Goal: Task Accomplishment & Management: Manage account settings

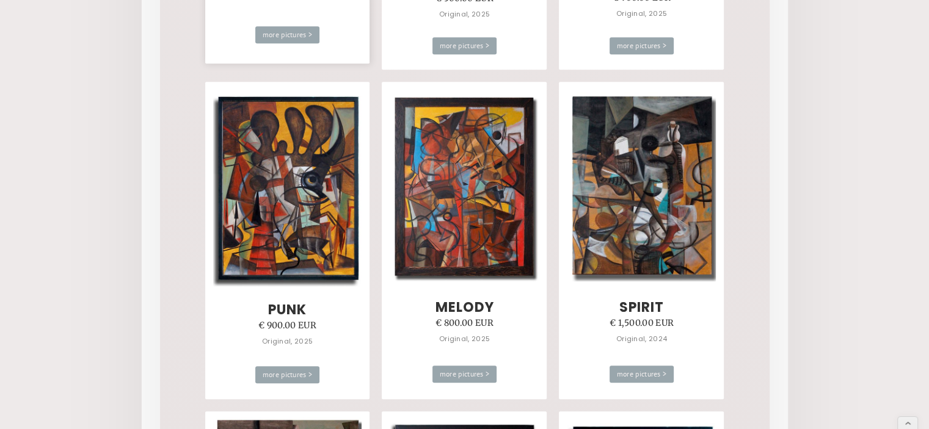
scroll to position [1038, 0]
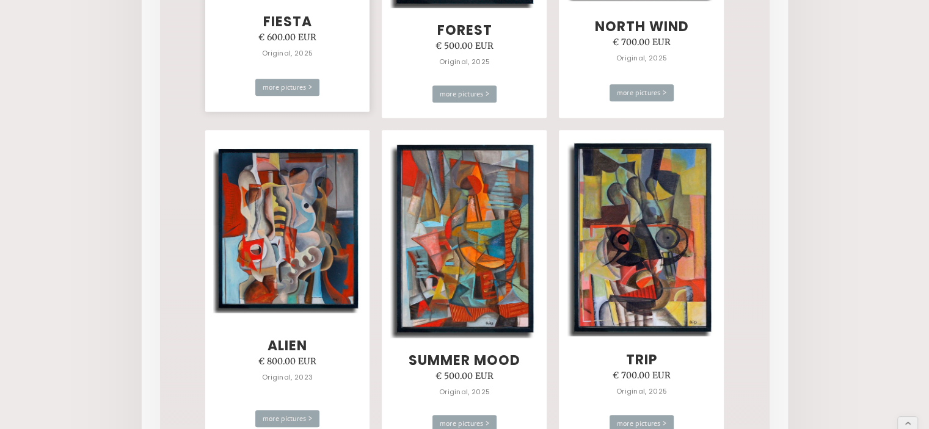
scroll to position [672, 0]
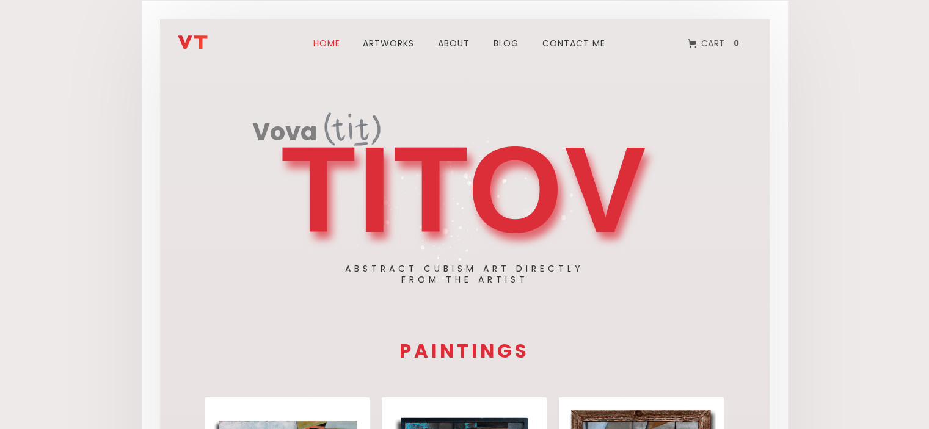
scroll to position [244, 0]
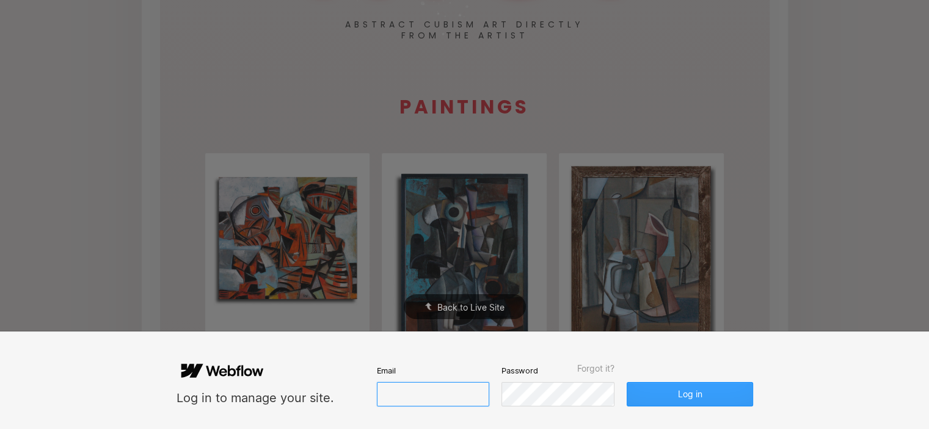
type input "[EMAIL_ADDRESS][DOMAIN_NAME]"
click at [691, 393] on button "Log in" at bounding box center [690, 394] width 126 height 24
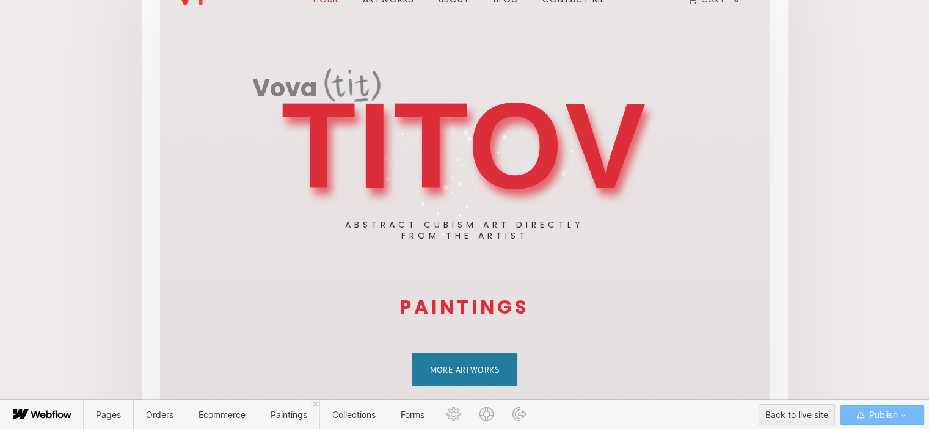
scroll to position [57, 0]
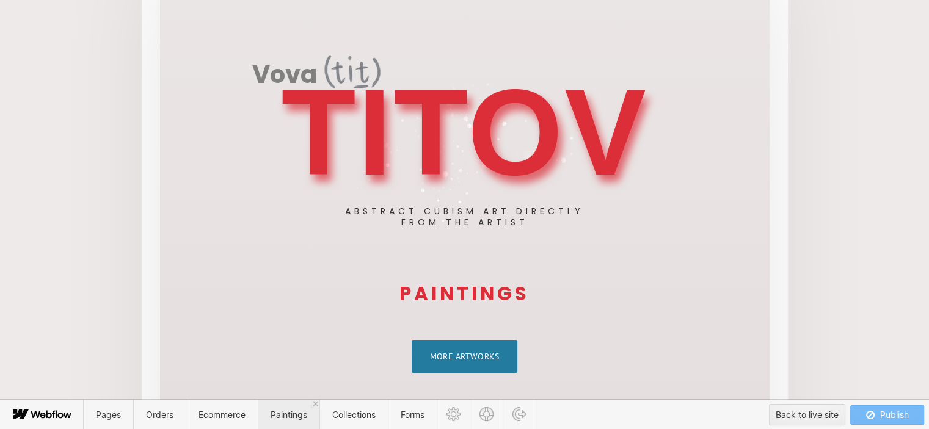
click at [292, 417] on span "Paintings" at bounding box center [289, 415] width 37 height 10
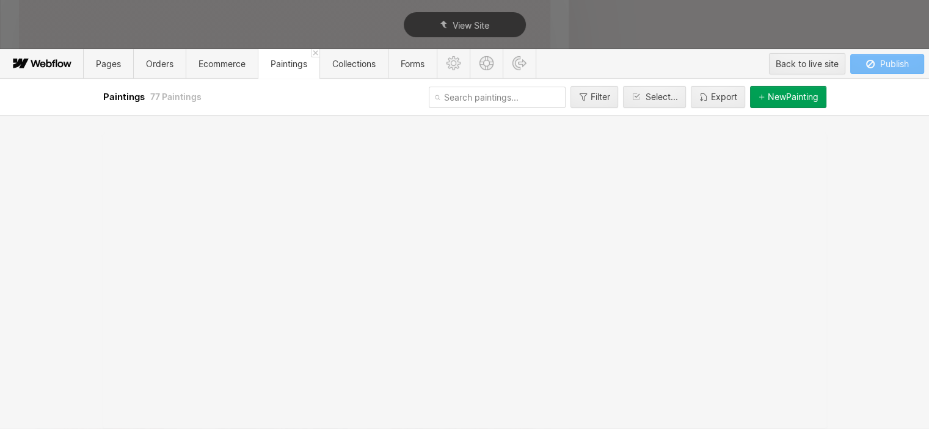
scroll to position [0, 0]
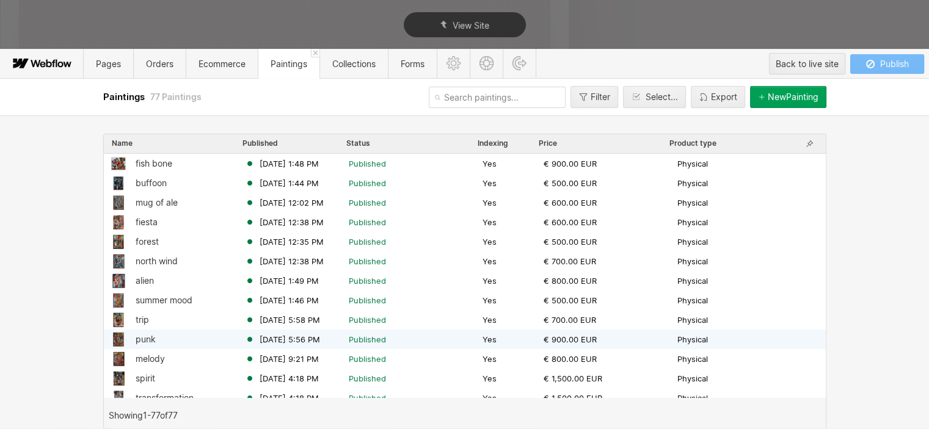
click at [150, 337] on div "punk" at bounding box center [146, 340] width 20 height 10
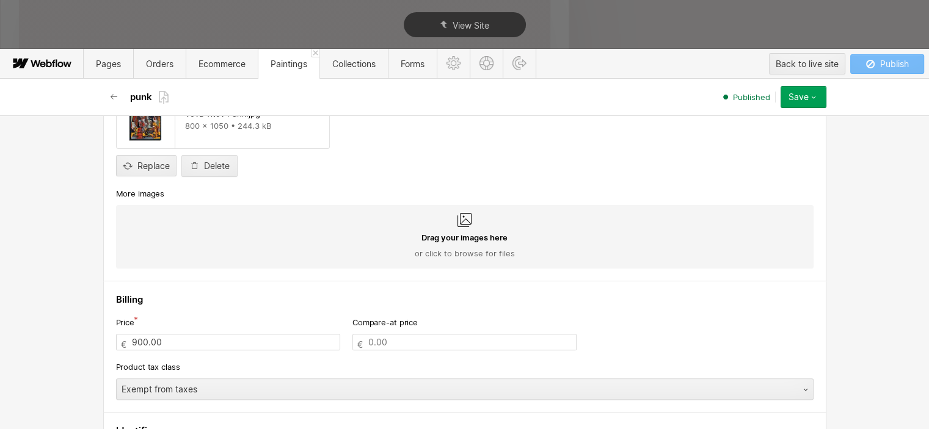
scroll to position [489, 0]
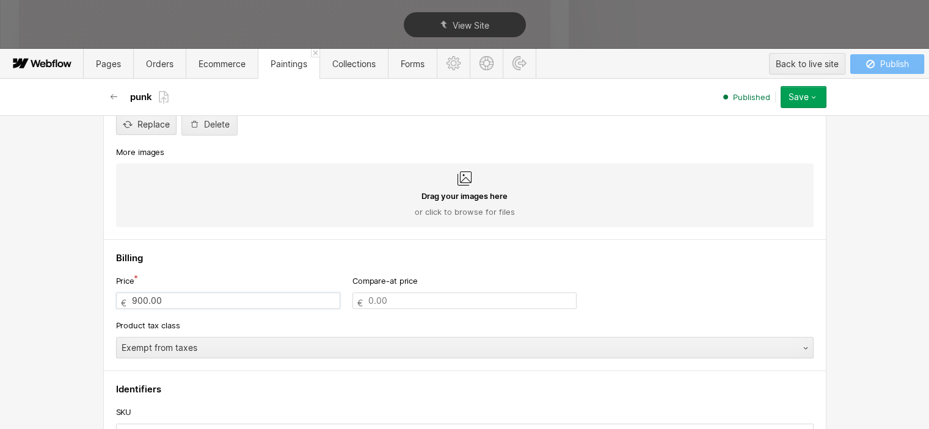
click at [125, 300] on div "900.00 €" at bounding box center [228, 301] width 224 height 16
type input "800.00"
click at [798, 98] on div "Save" at bounding box center [799, 97] width 20 height 10
click at [734, 121] on span "Save changes" at bounding box center [738, 122] width 49 height 12
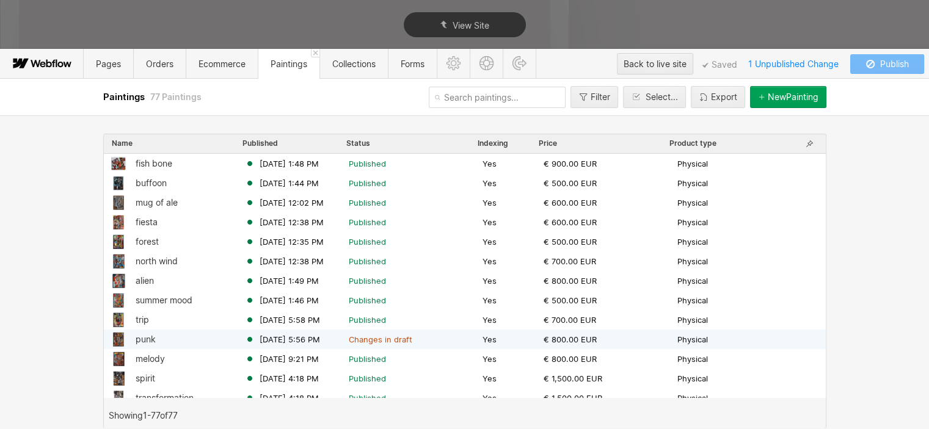
click at [139, 339] on div "punk" at bounding box center [146, 340] width 20 height 10
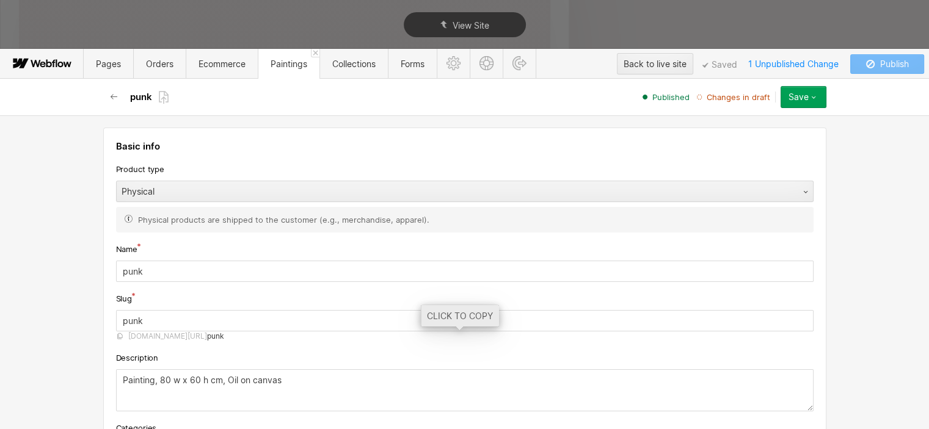
type input "800.00"
click at [802, 96] on div "Save" at bounding box center [799, 97] width 20 height 10
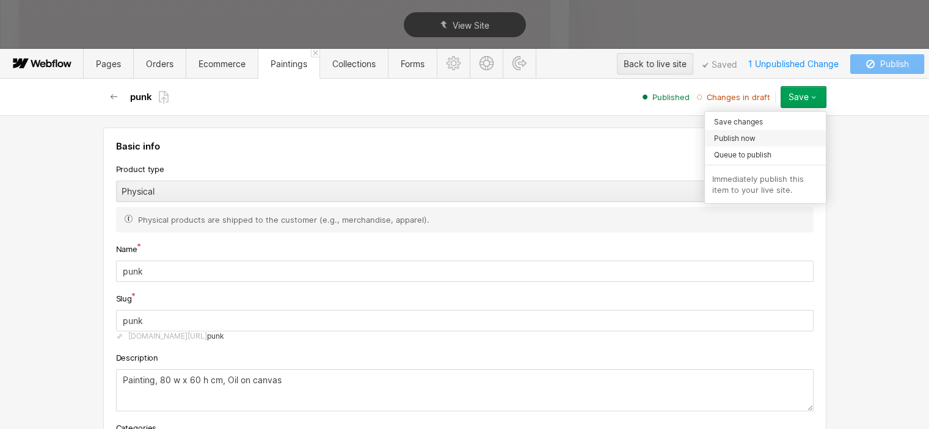
click at [756, 141] on div "Publish now" at bounding box center [765, 138] width 121 height 16
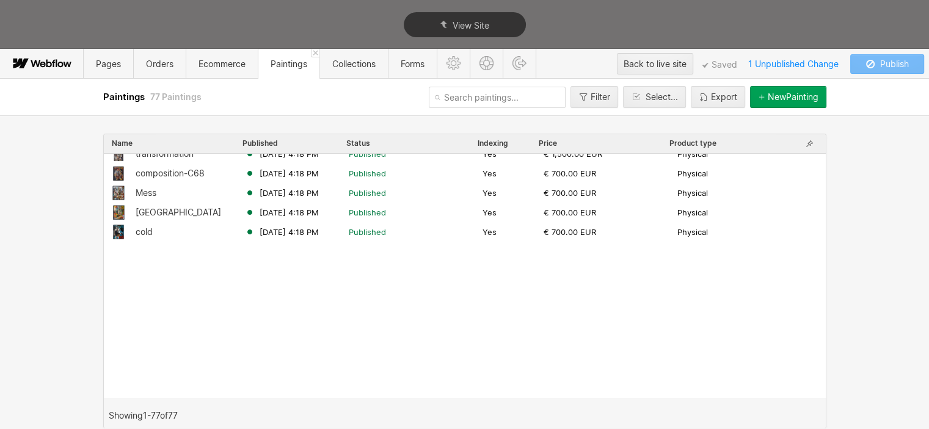
scroll to position [61, 0]
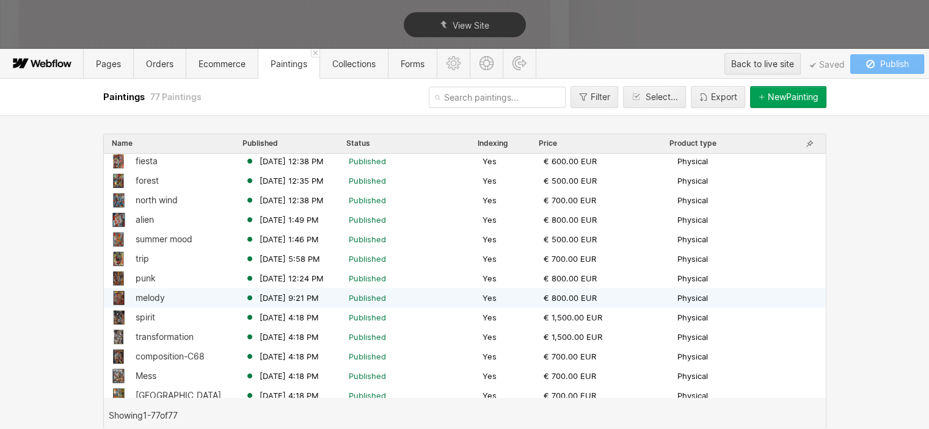
drag, startPoint x: 139, startPoint y: 295, endPoint x: 152, endPoint y: 299, distance: 13.3
click at [152, 299] on div "melody" at bounding box center [150, 298] width 29 height 10
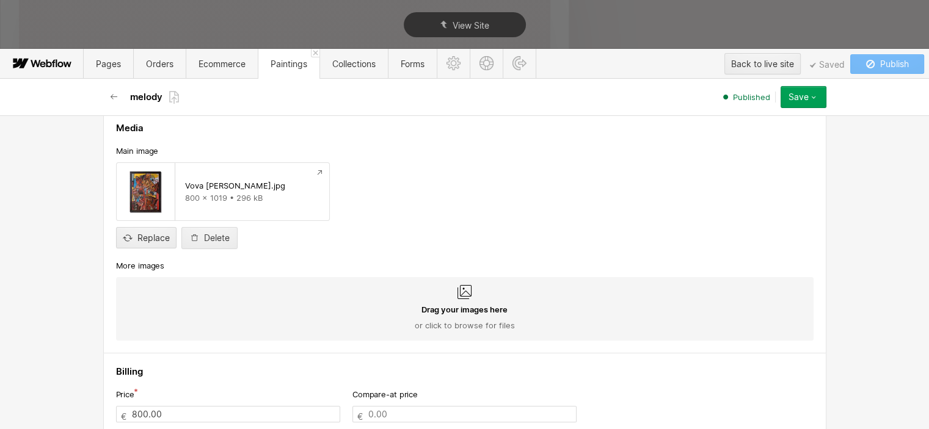
scroll to position [428, 0]
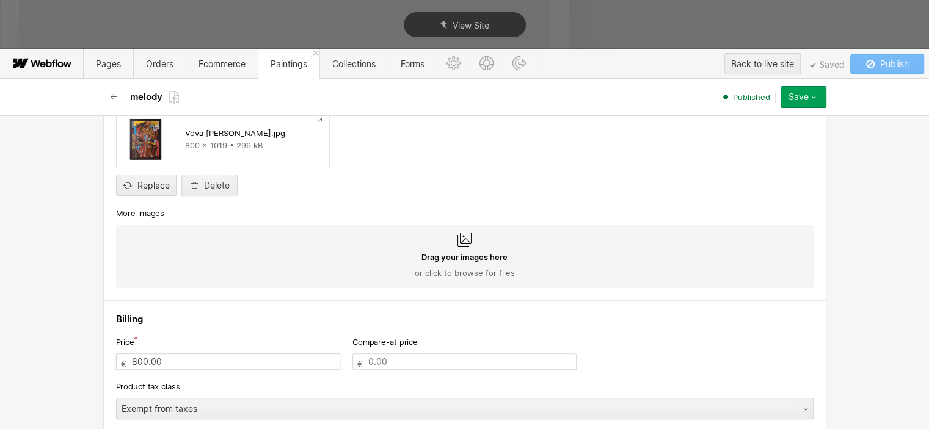
drag, startPoint x: 127, startPoint y: 357, endPoint x: 133, endPoint y: 361, distance: 7.0
click at [133, 361] on input "800.00" at bounding box center [228, 362] width 224 height 16
type input "900.00"
click at [804, 96] on div "Save" at bounding box center [799, 97] width 20 height 10
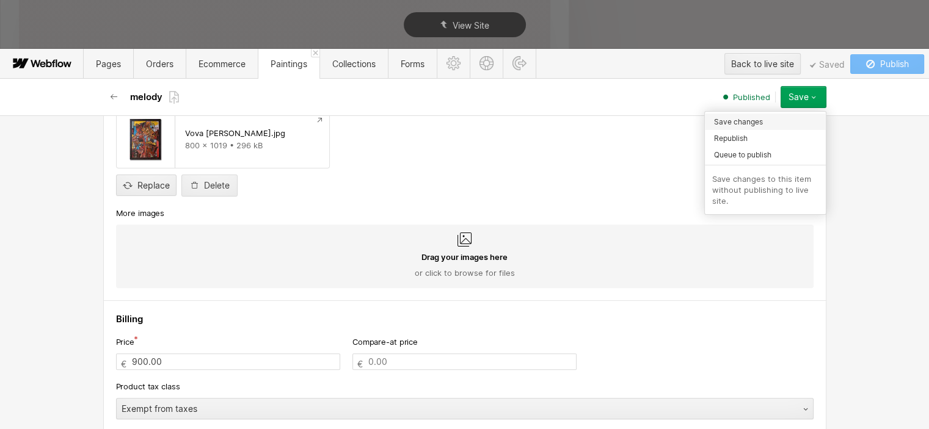
click at [754, 123] on span "Save changes" at bounding box center [738, 122] width 49 height 12
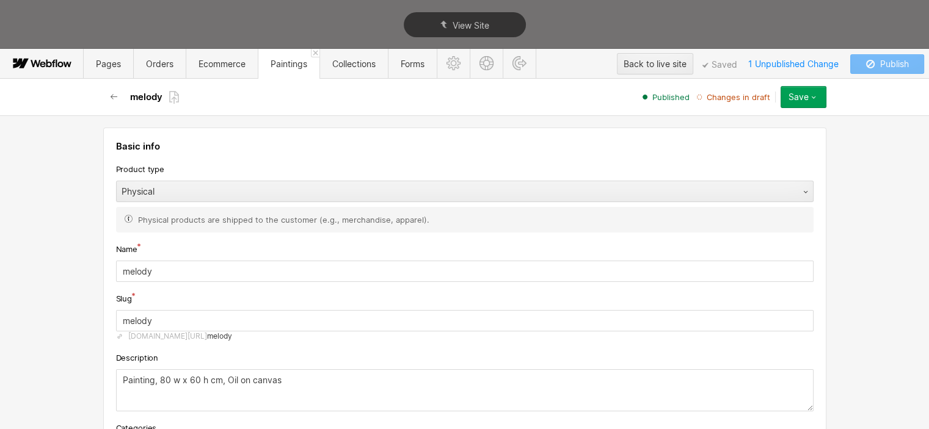
click at [801, 96] on div "Save" at bounding box center [799, 97] width 20 height 10
type input "900.00"
drag, startPoint x: 737, startPoint y: 144, endPoint x: 741, endPoint y: 135, distance: 9.3
click at [741, 135] on span "Publish now" at bounding box center [735, 139] width 42 height 12
